Goal: Task Accomplishment & Management: Manage account settings

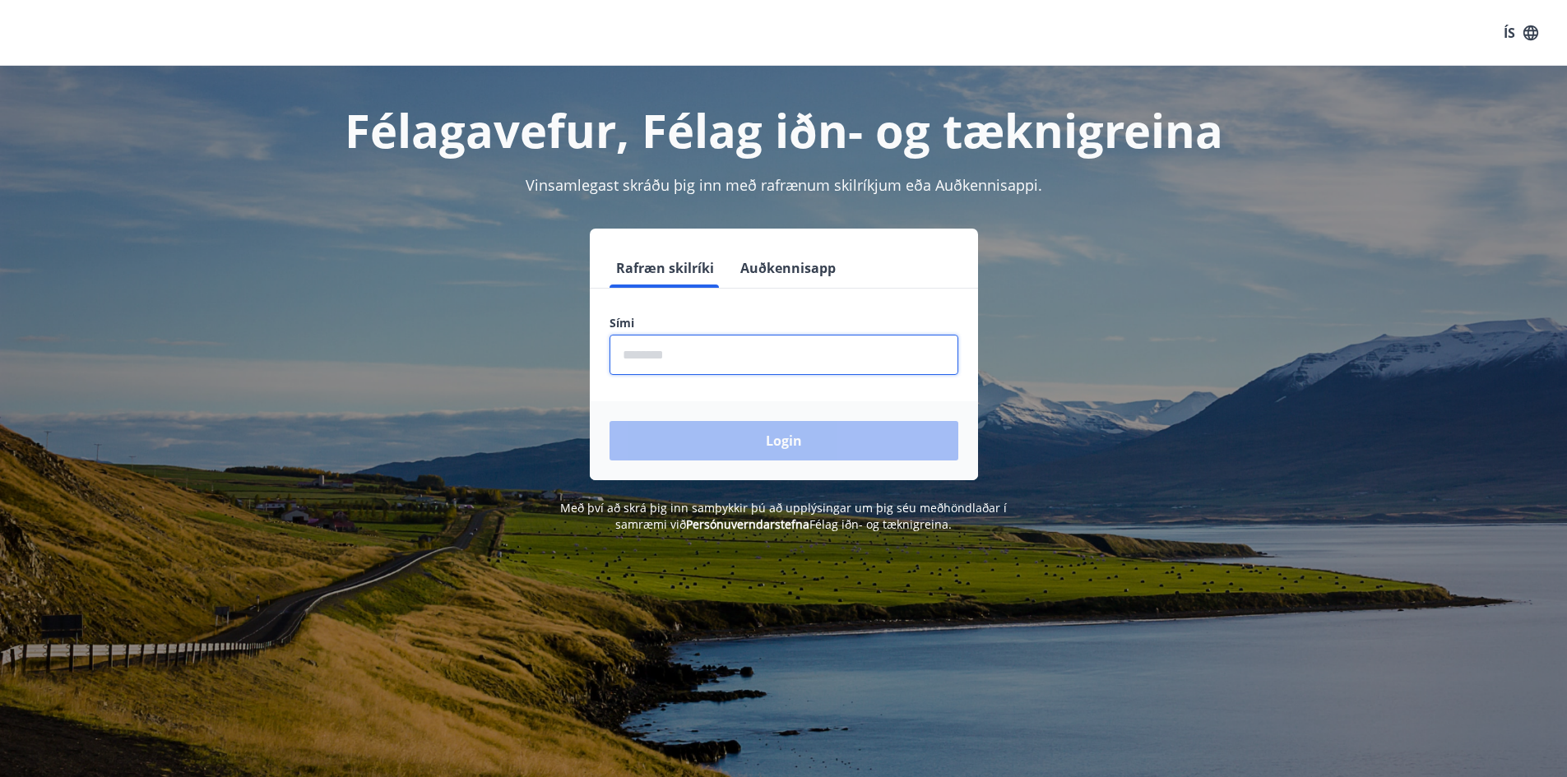
click at [642, 357] on input "phone" at bounding box center [784, 355] width 349 height 40
type input "********"
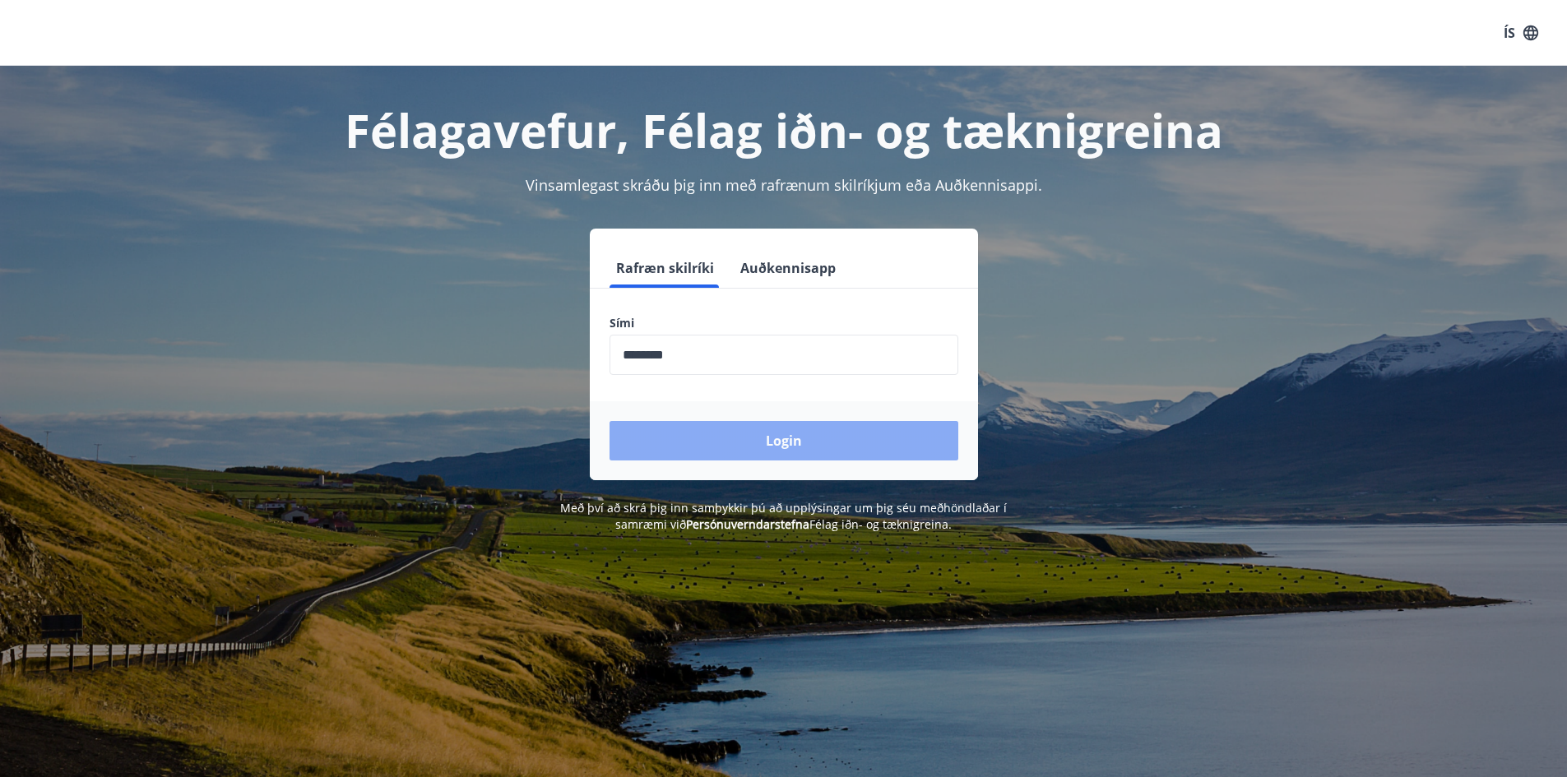
click at [756, 443] on button "Login" at bounding box center [784, 440] width 349 height 39
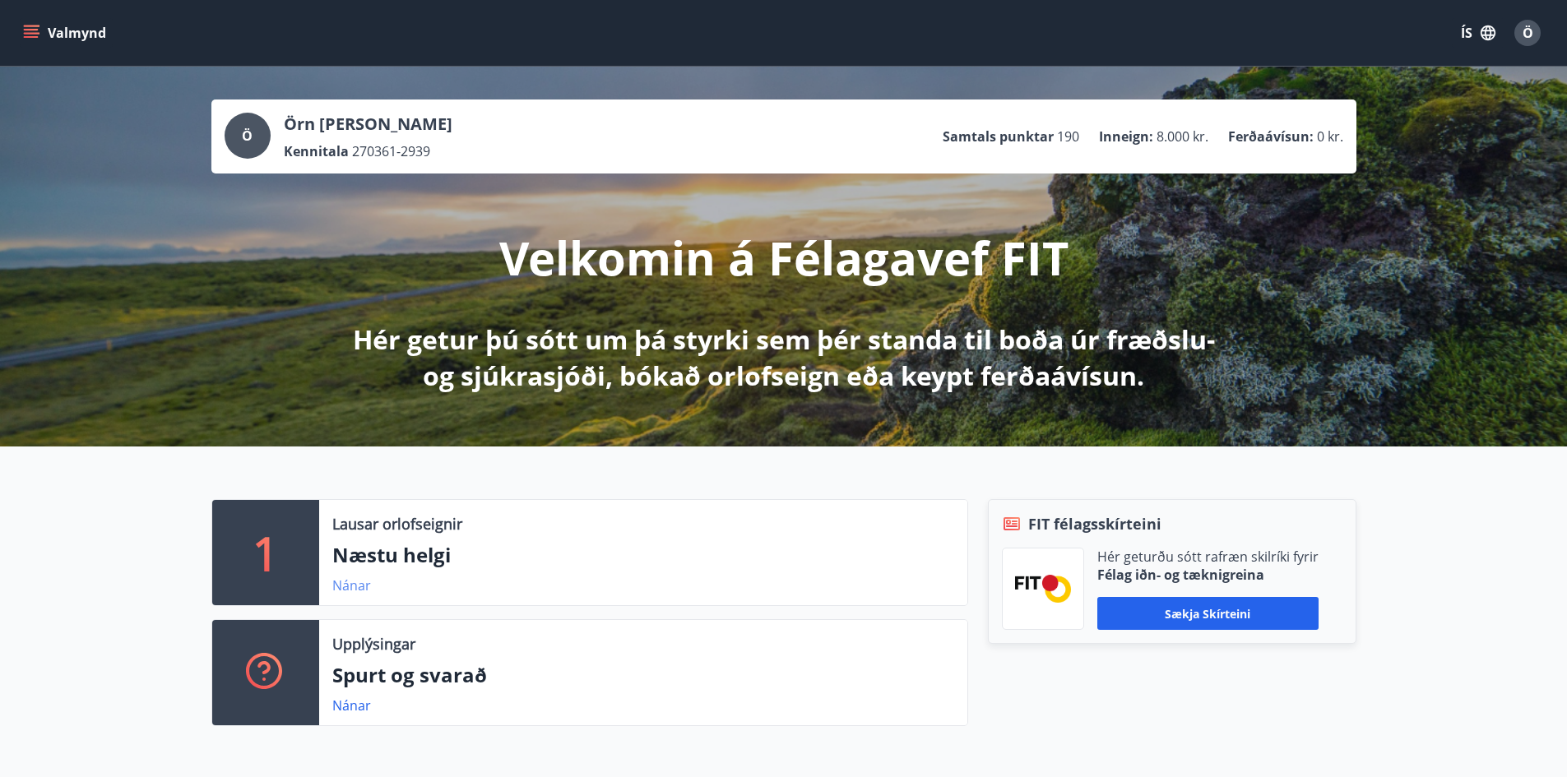
click at [352, 583] on link "Nánar" at bounding box center [351, 586] width 39 height 18
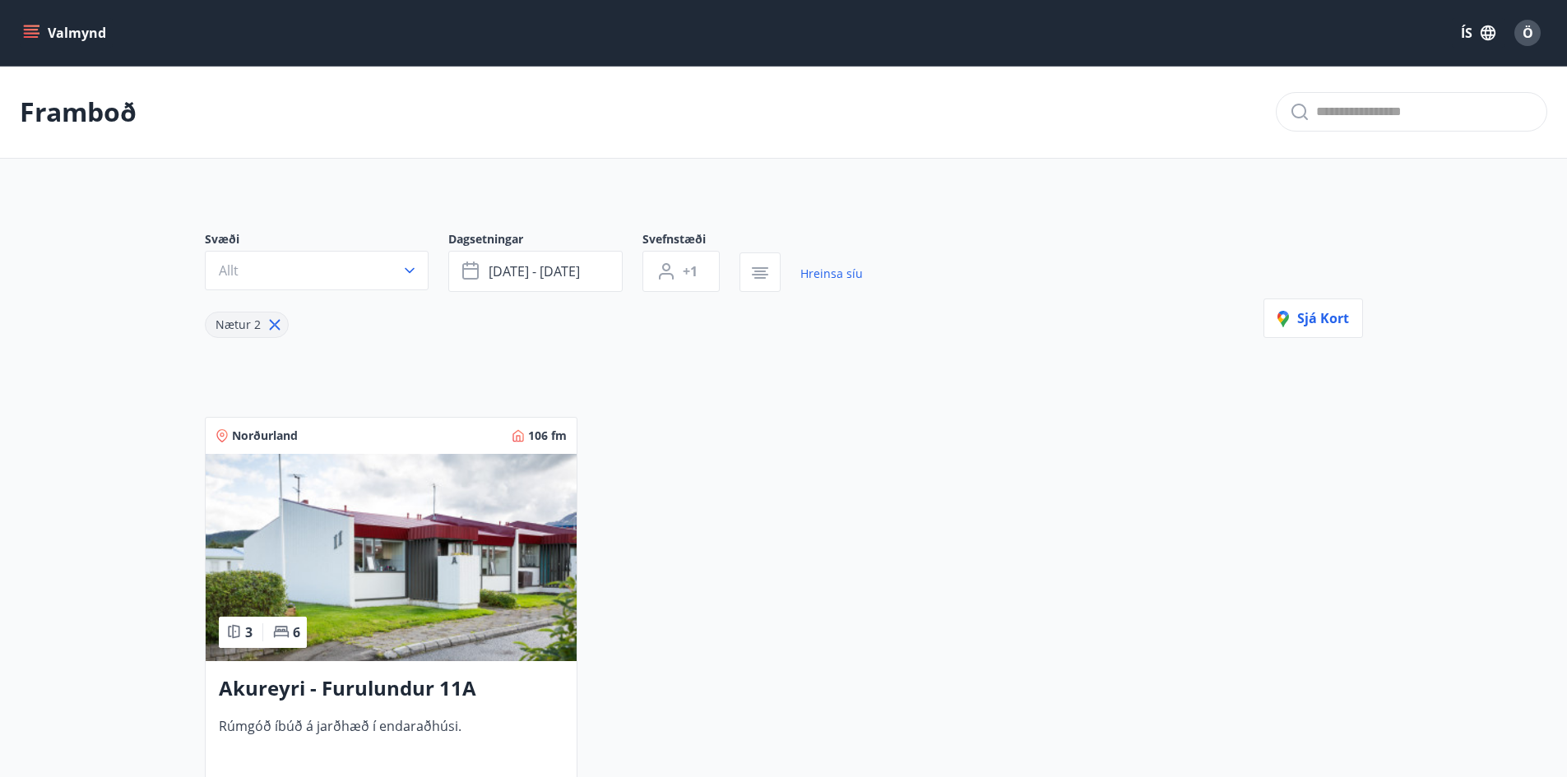
click at [55, 32] on button "Valmynd" at bounding box center [66, 33] width 93 height 30
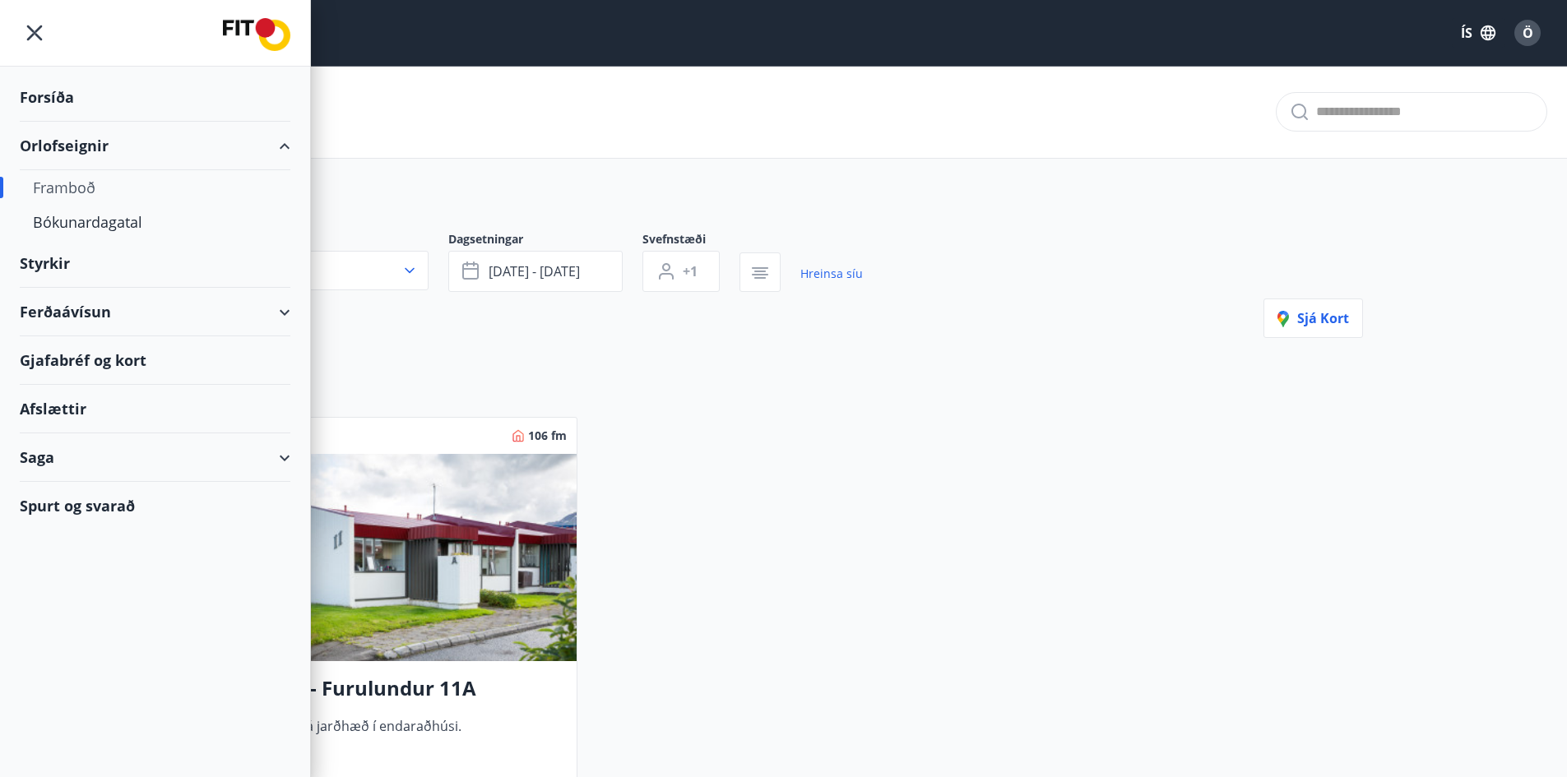
click at [70, 144] on div "Orlofseignir" at bounding box center [155, 146] width 271 height 49
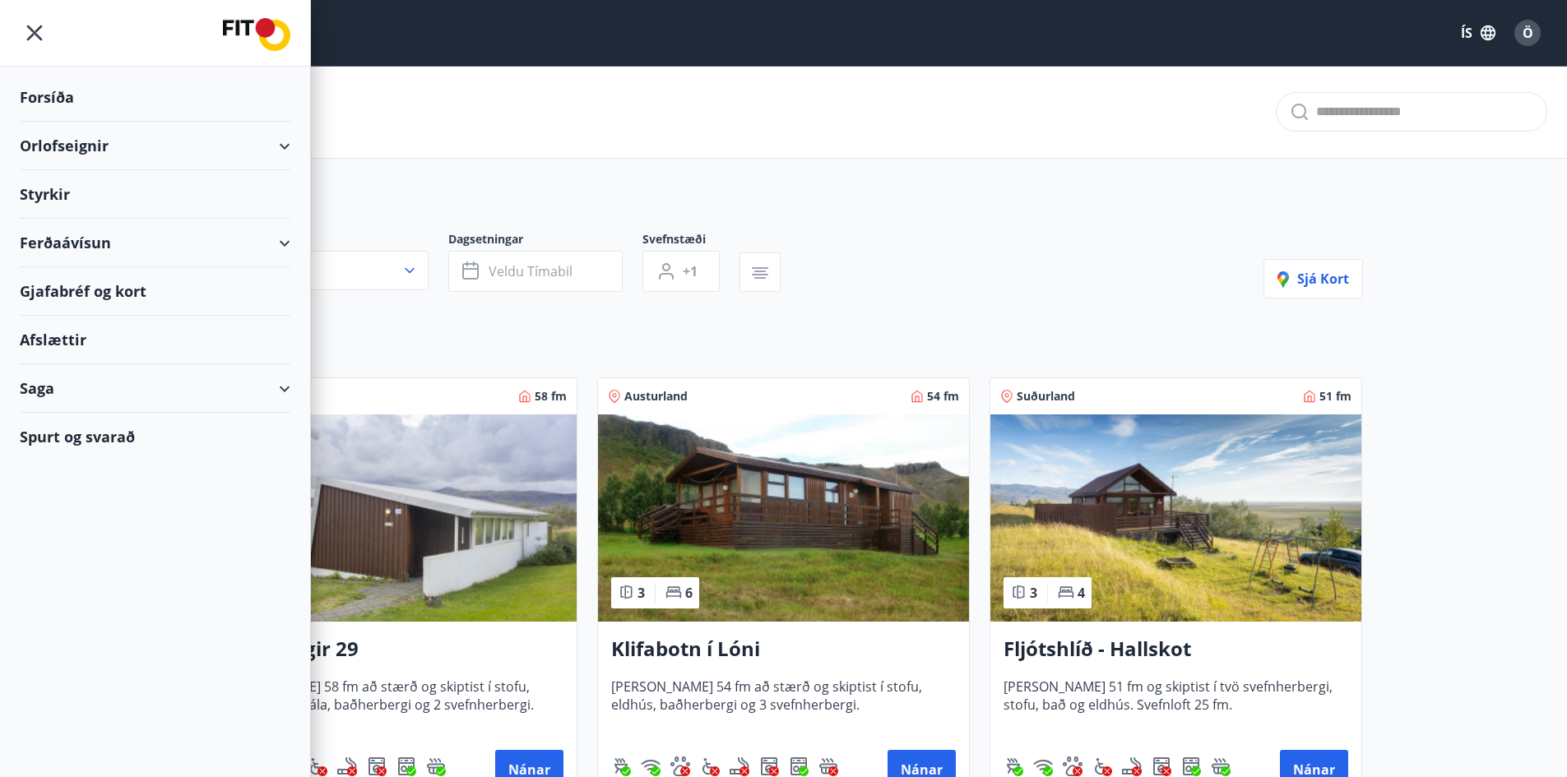
type input "*"
click at [31, 30] on icon "menu" at bounding box center [35, 34] width 16 height 16
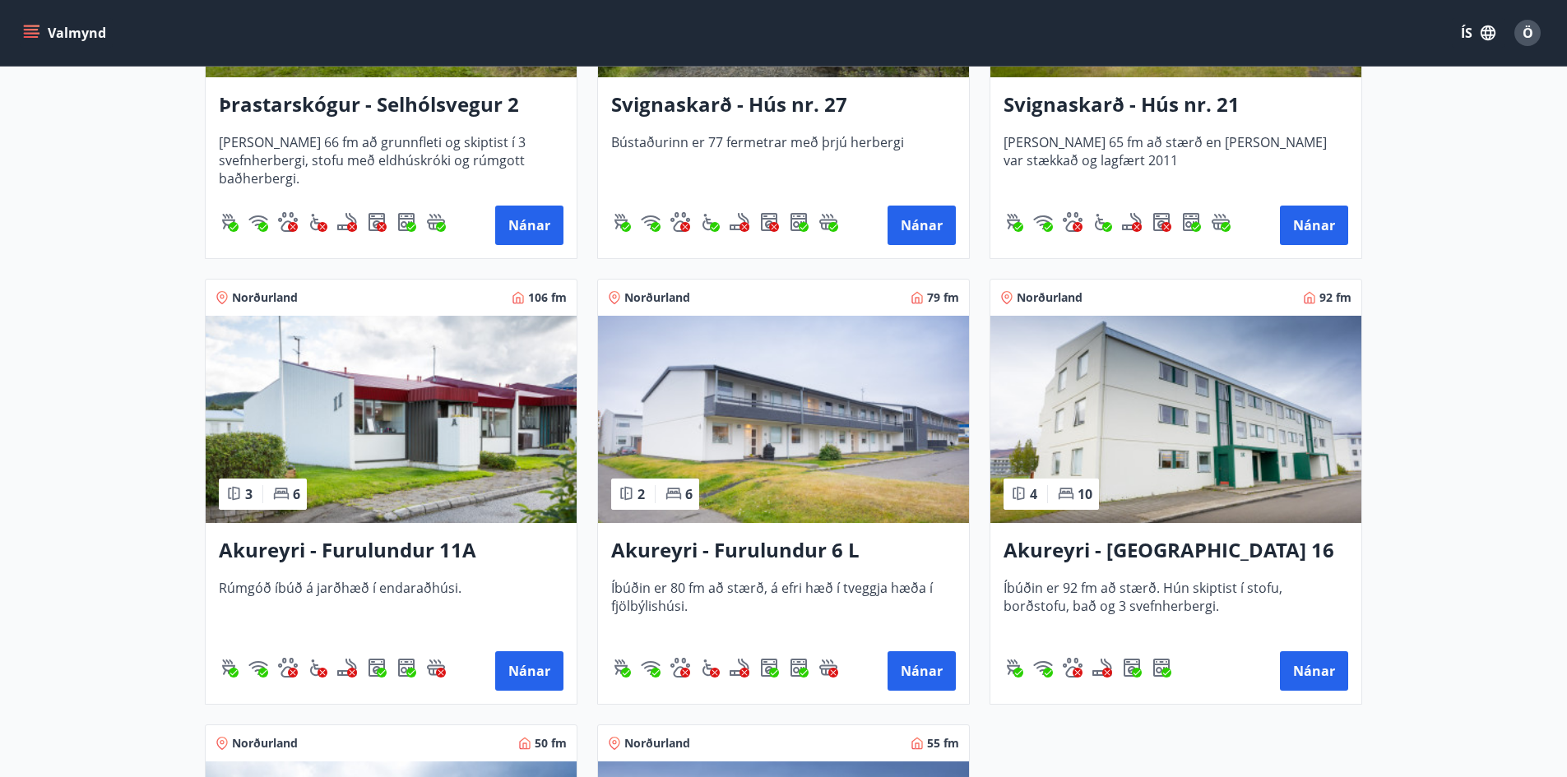
scroll to position [4113, 0]
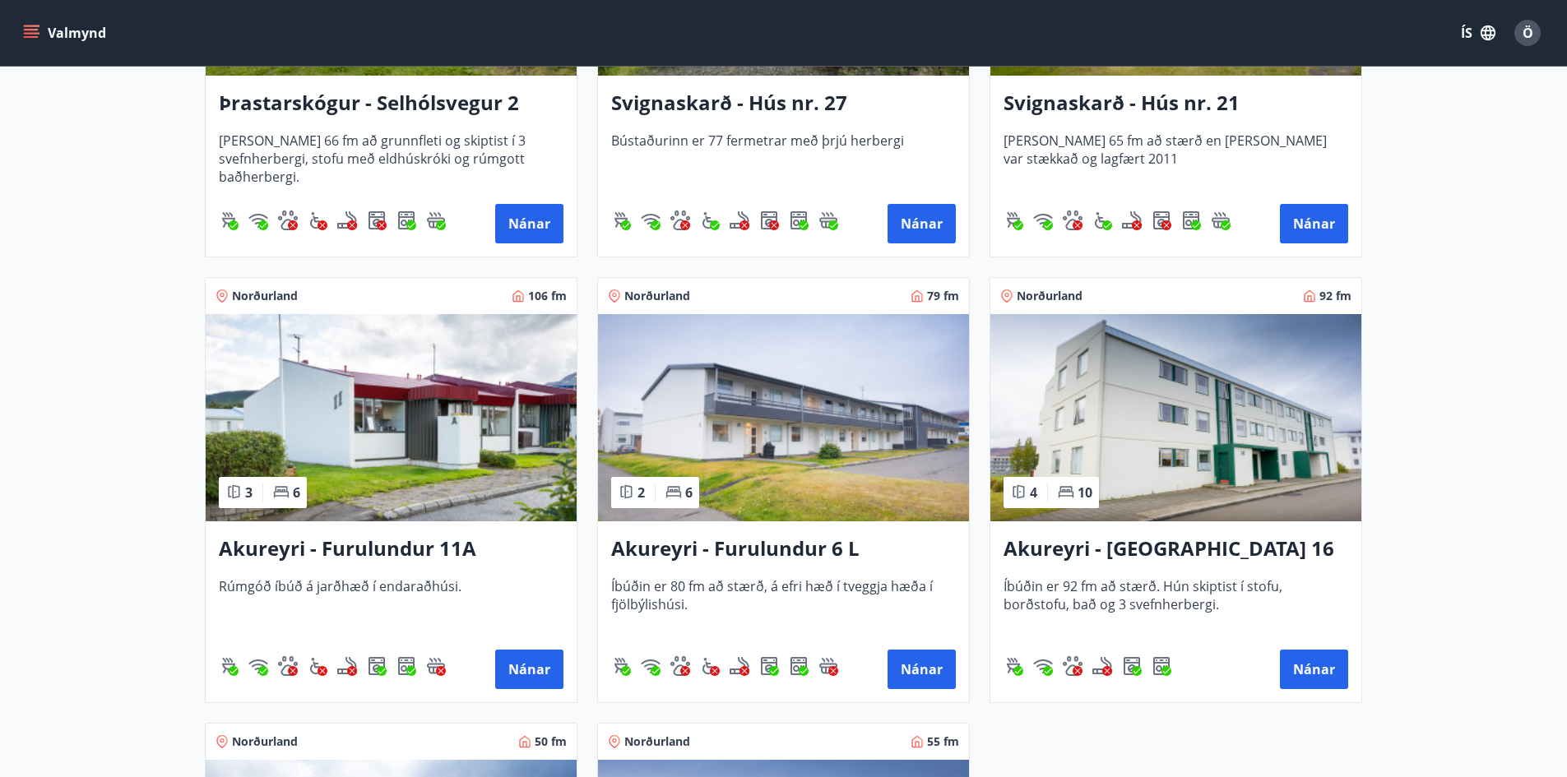
click at [1049, 291] on span "Norðurland" at bounding box center [1050, 296] width 66 height 16
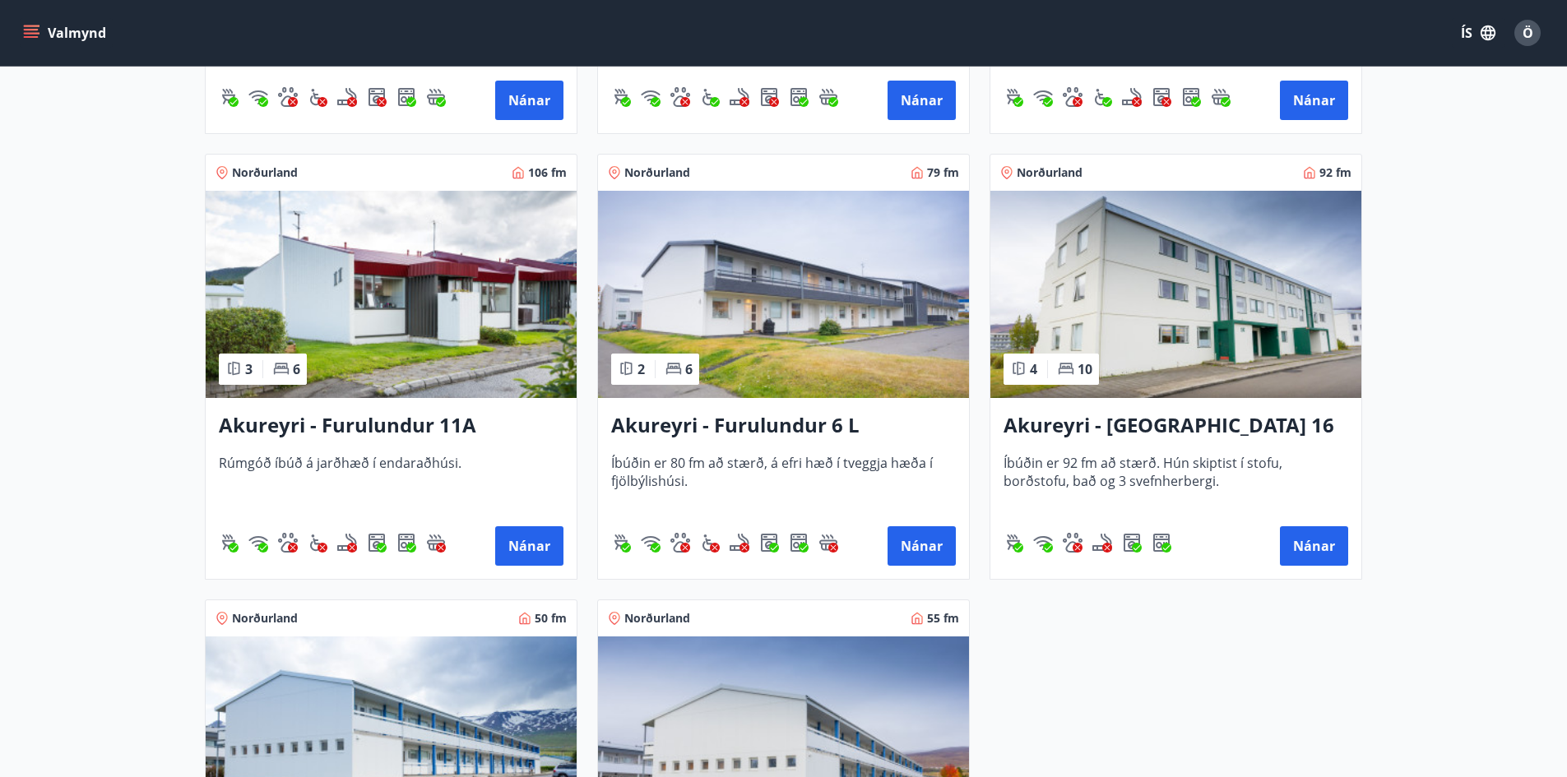
scroll to position [4209, 0]
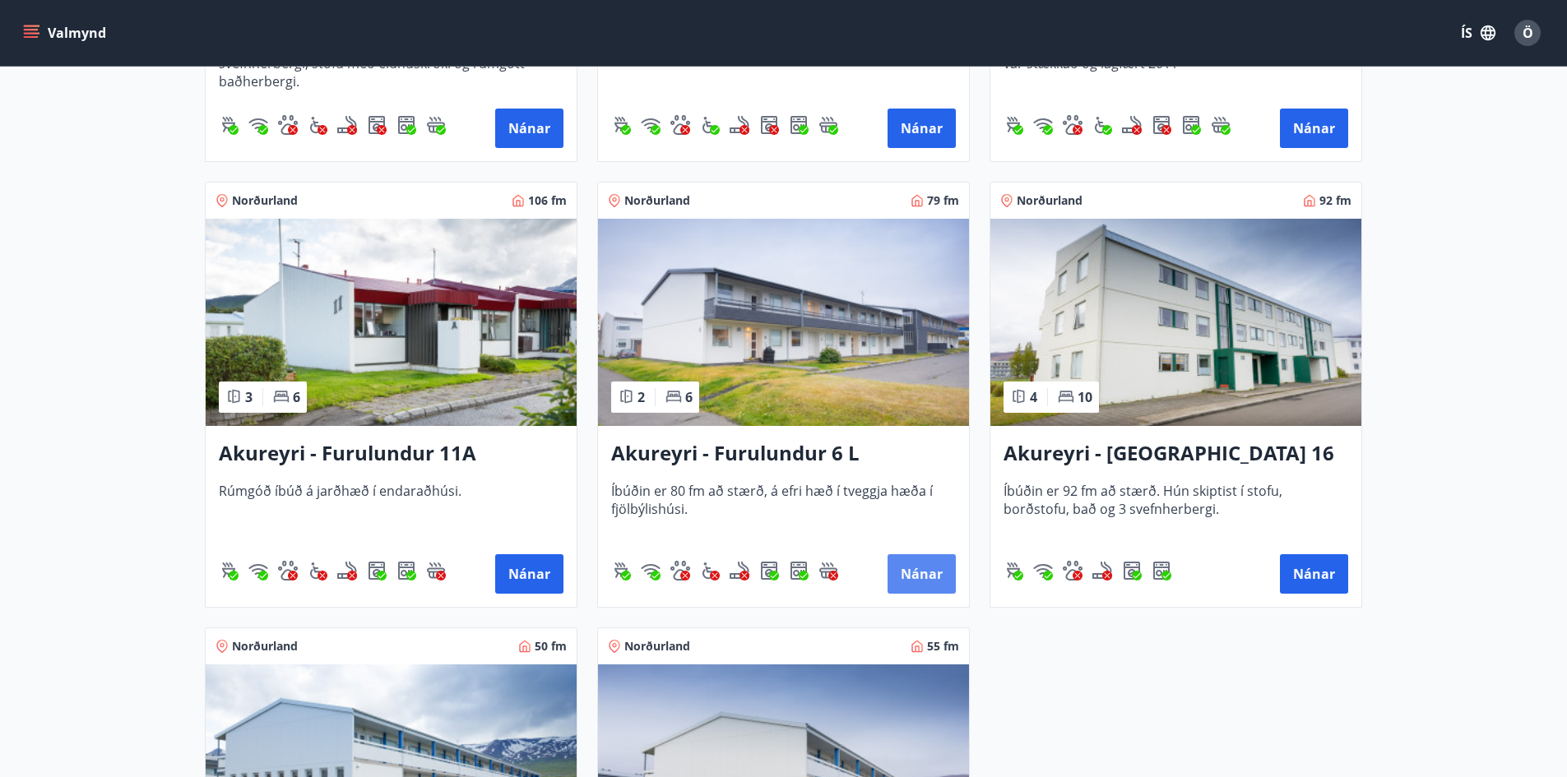
click at [936, 569] on button "Nánar" at bounding box center [922, 573] width 68 height 39
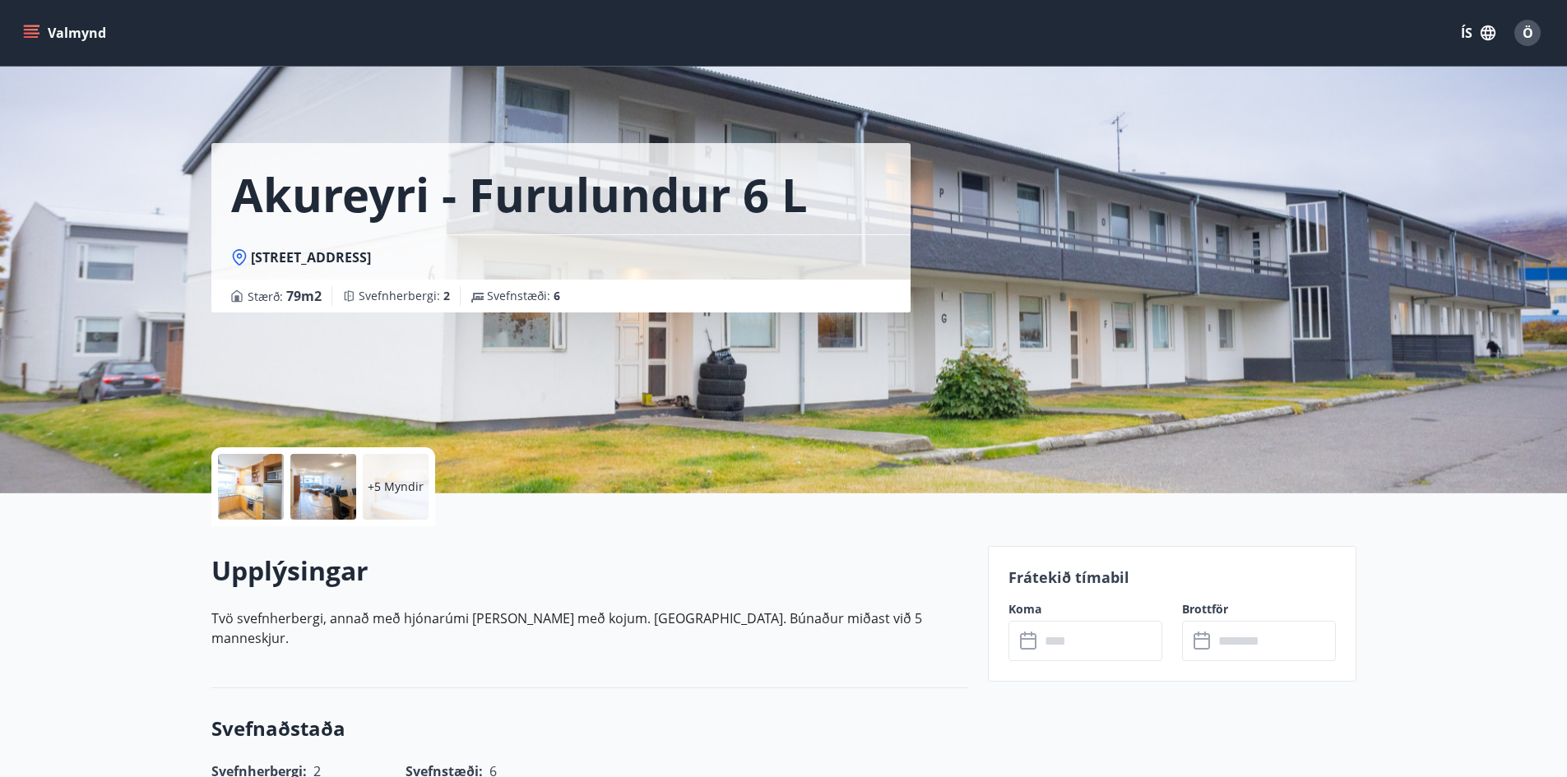
click at [263, 482] on div at bounding box center [251, 487] width 66 height 66
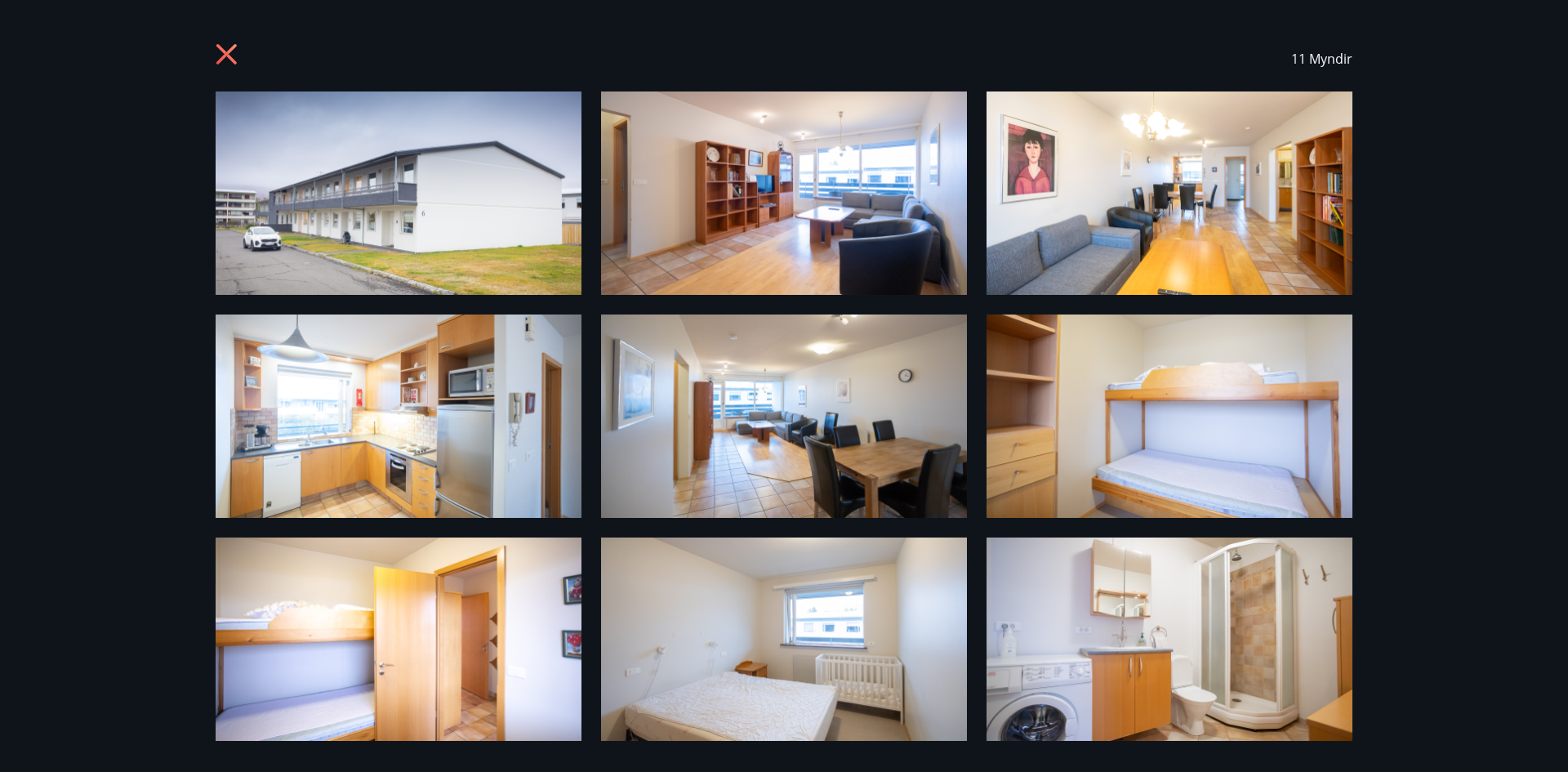
click at [227, 58] on icon at bounding box center [228, 57] width 26 height 26
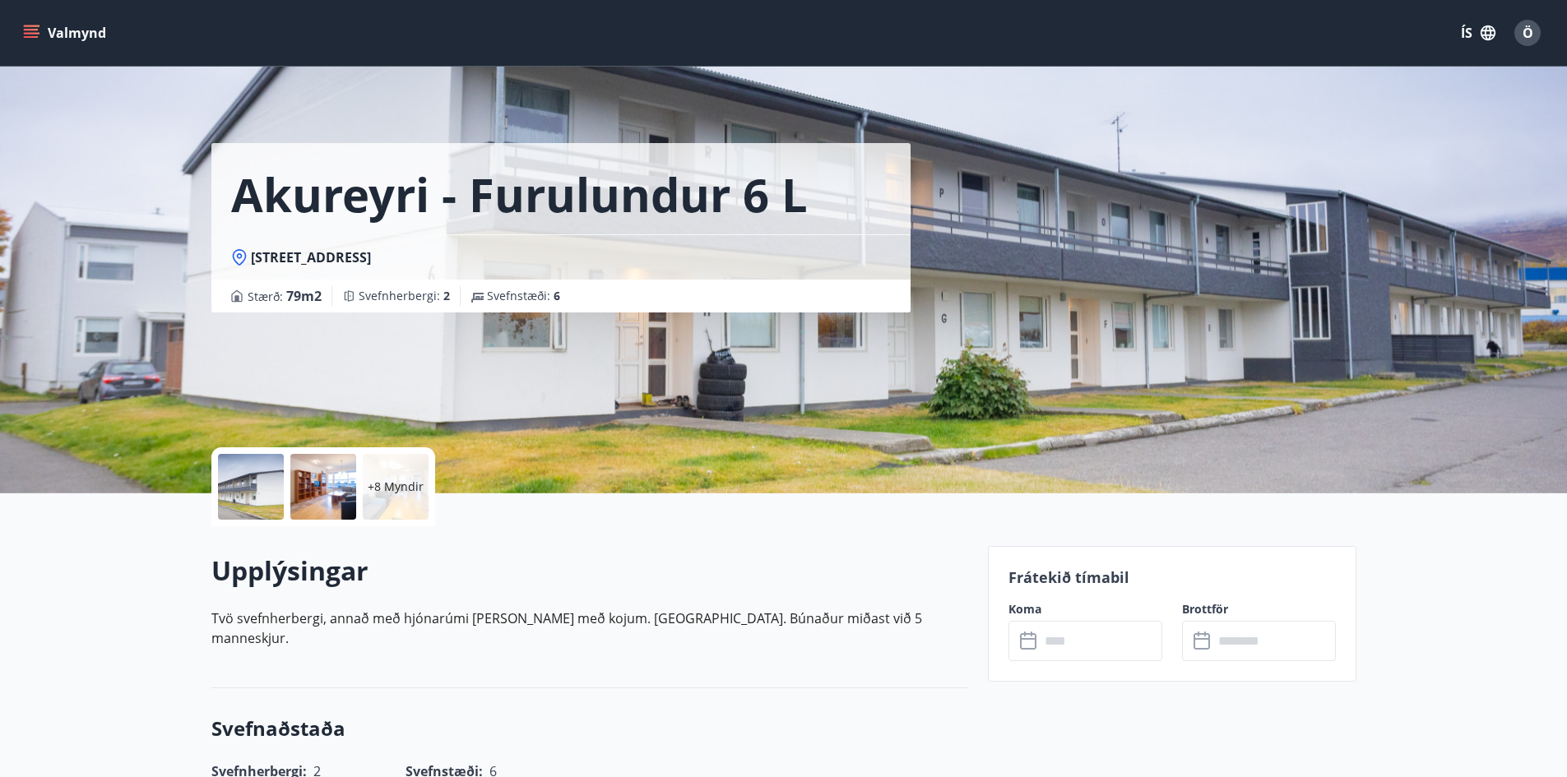
click at [35, 28] on icon "menu" at bounding box center [31, 33] width 16 height 16
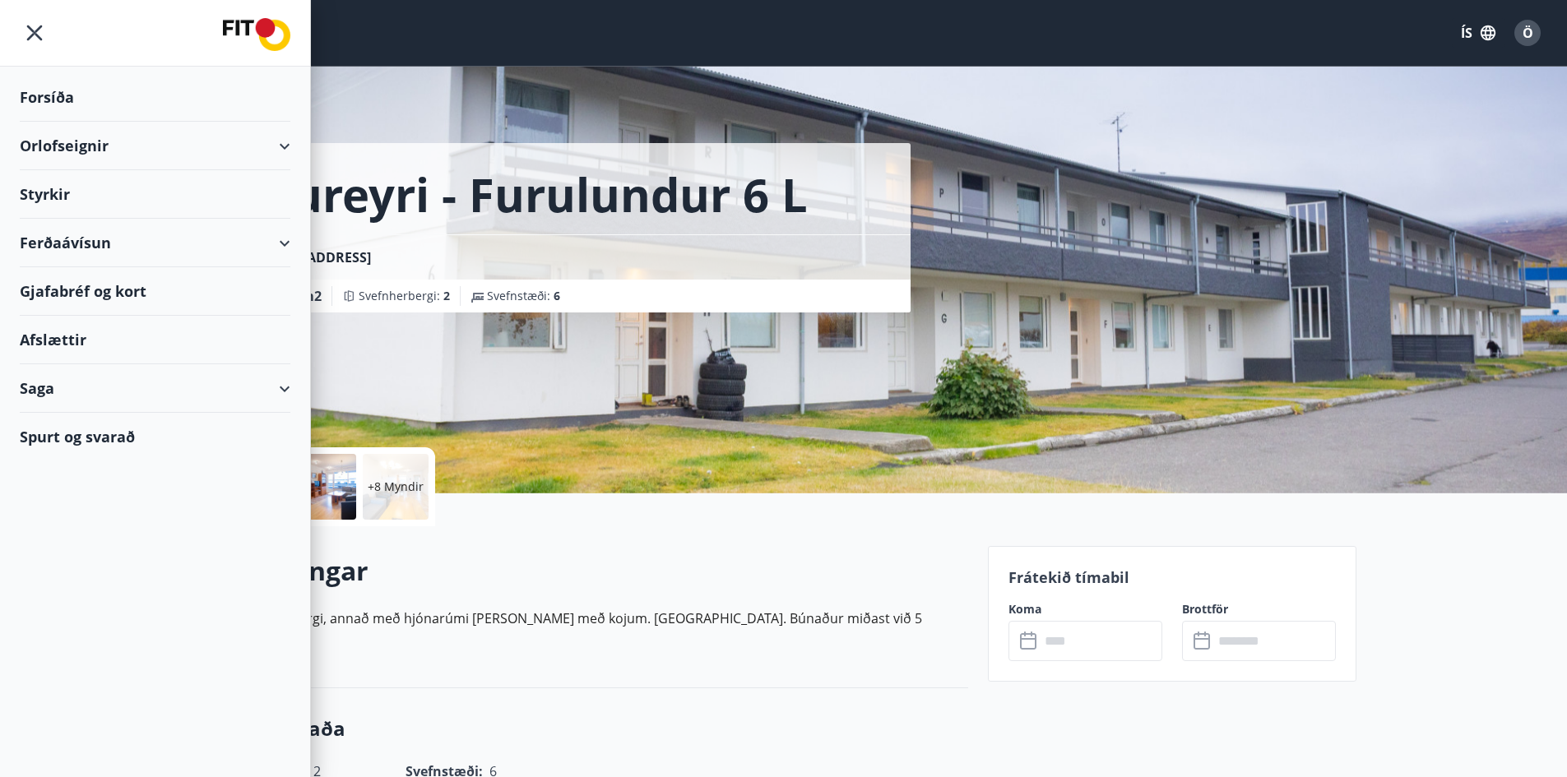
click at [78, 143] on div "Orlofseignir" at bounding box center [155, 146] width 271 height 49
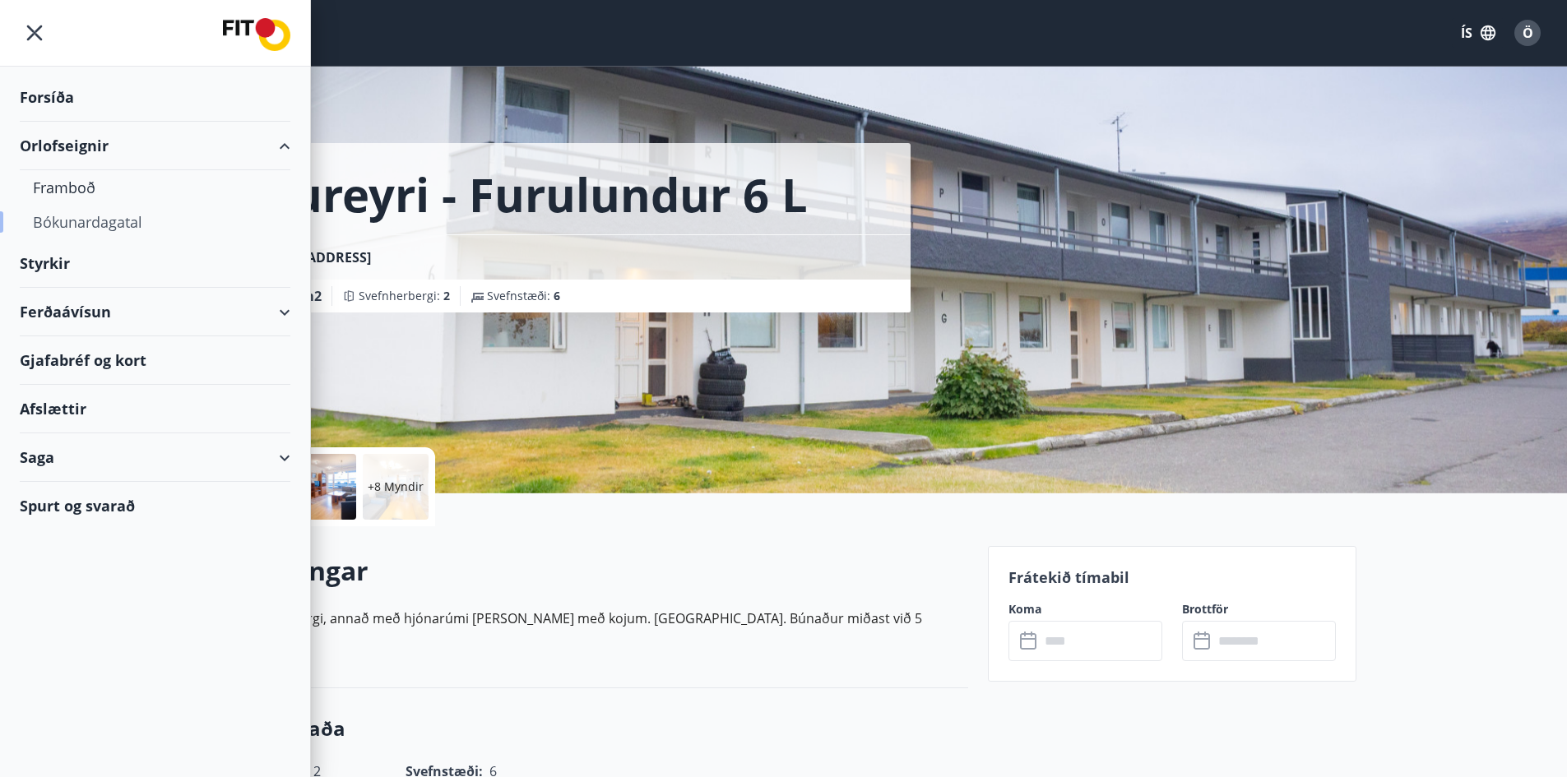
click at [102, 220] on div "Bókunardagatal" at bounding box center [155, 222] width 244 height 35
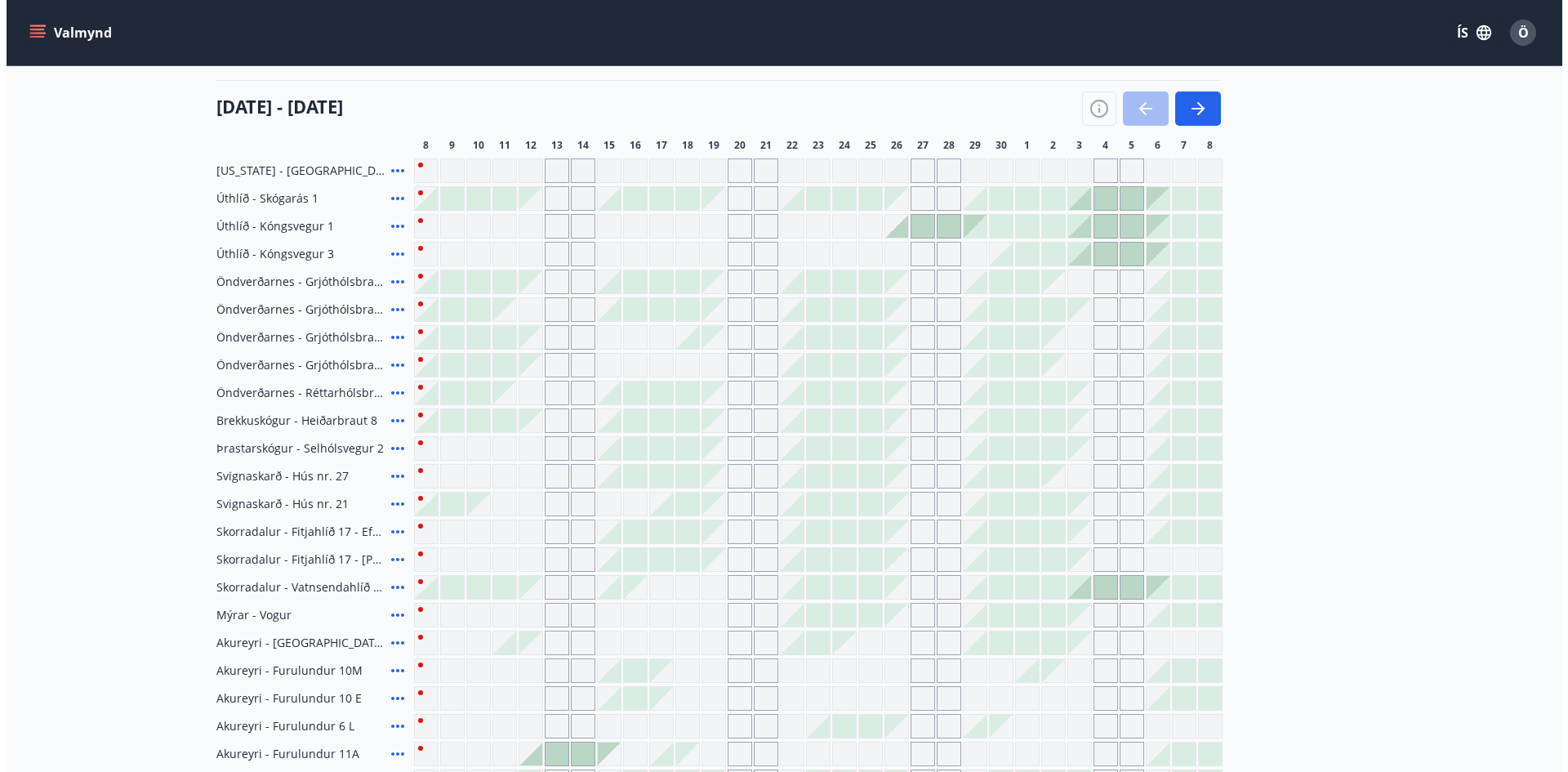
scroll to position [154, 0]
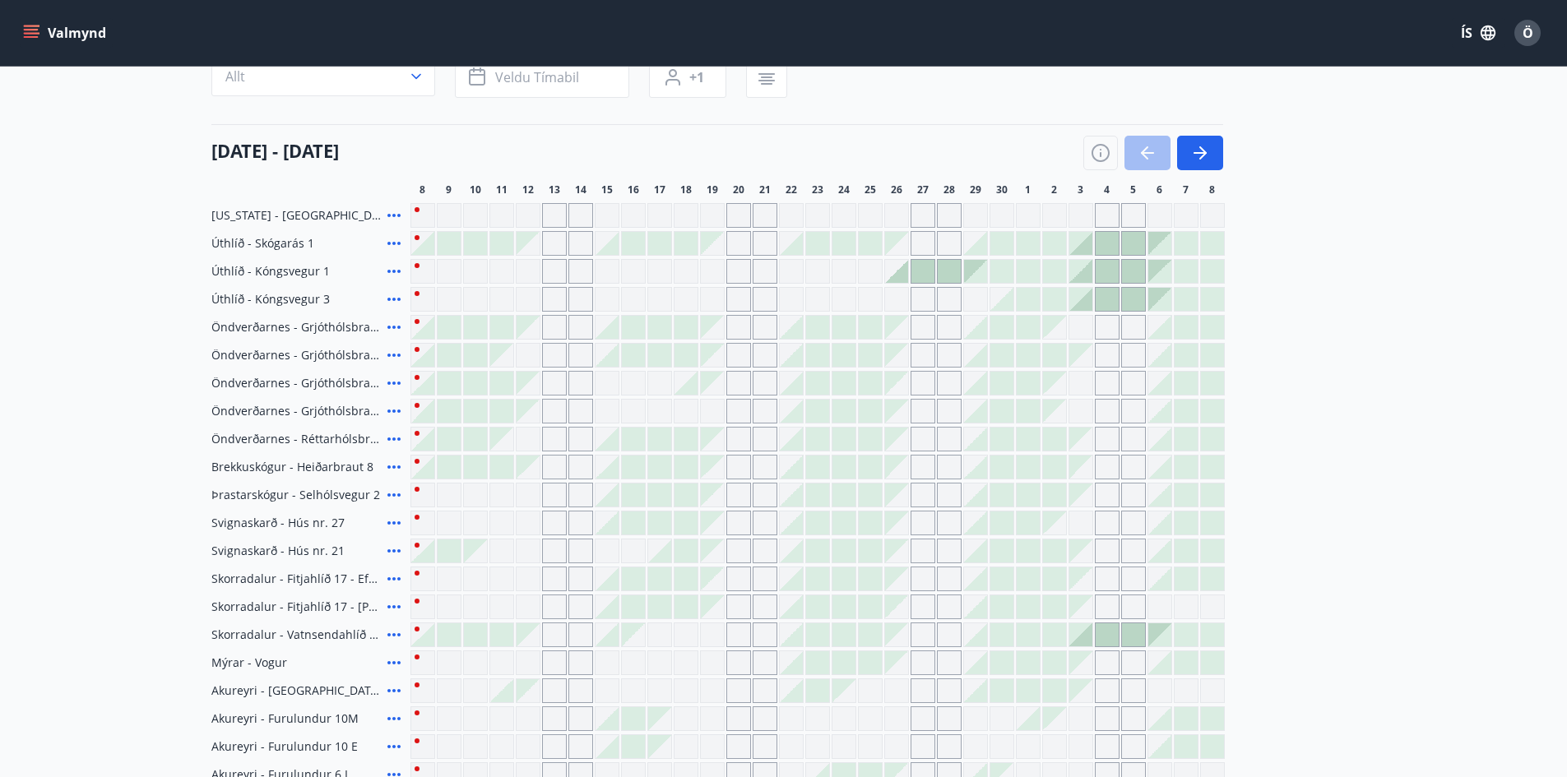
click at [1523, 34] on span "Ö" at bounding box center [1528, 33] width 11 height 18
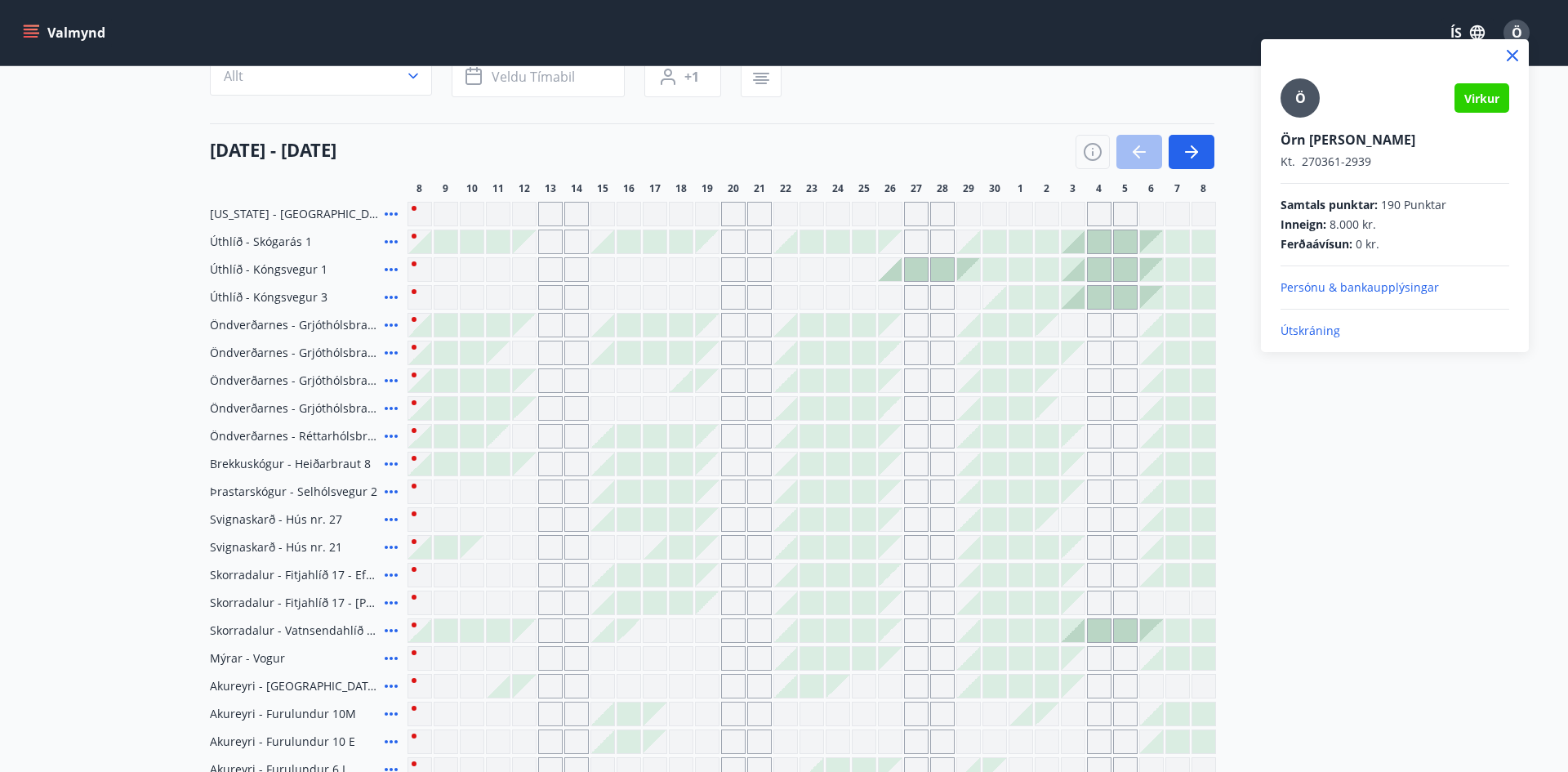
click at [1318, 329] on p "Útskráning" at bounding box center [1395, 331] width 228 height 16
